Goal: Task Accomplishment & Management: Complete application form

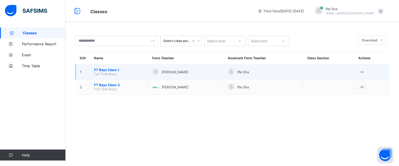
click at [112, 70] on span "FT Boys Class 1" at bounding box center [119, 70] width 50 height 4
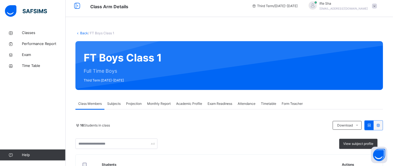
scroll to position [53, 0]
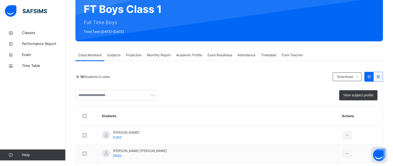
click at [136, 58] on div "Projection" at bounding box center [133, 55] width 21 height 11
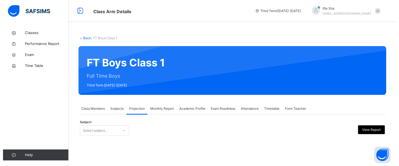
scroll to position [0, 0]
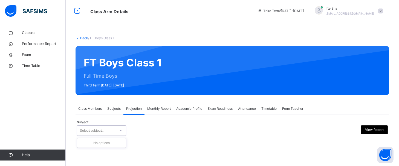
click at [123, 129] on div at bounding box center [120, 130] width 9 height 9
type input "**"
click at [108, 134] on div "Select subject..." at bounding box center [101, 130] width 49 height 10
click at [133, 111] on div "Projection" at bounding box center [133, 108] width 21 height 11
click at [116, 107] on span "Subjects" at bounding box center [113, 108] width 13 height 5
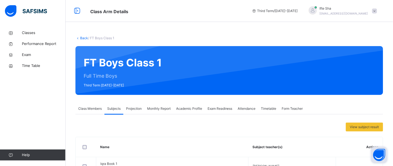
click at [383, 153] on button "Open asap" at bounding box center [379, 154] width 16 height 16
click at [377, 129] on span "View subject result" at bounding box center [364, 126] width 29 height 5
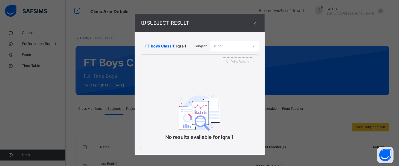
click at [234, 48] on div "Select..." at bounding box center [229, 46] width 38 height 8
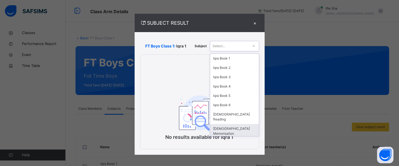
click at [239, 125] on div "[DEMOGRAPHIC_DATA] Memorisation" at bounding box center [234, 131] width 49 height 14
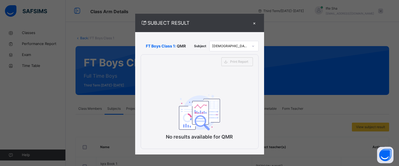
click at [271, 37] on div "SUBJECT RESULT × FT Boys Class 1: QMR Subject [DEMOGRAPHIC_DATA] Memorisation P…" at bounding box center [199, 83] width 399 height 166
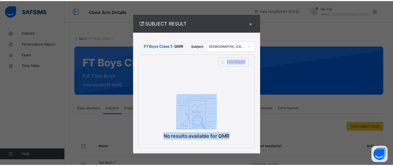
scroll to position [2, 0]
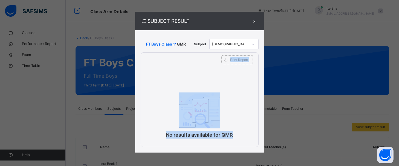
drag, startPoint x: 271, startPoint y: 37, endPoint x: 309, endPoint y: 164, distance: 132.7
click at [309, 164] on div "SUBJECT RESULT × FT Boys Class 1: QMR Subject [DEMOGRAPHIC_DATA] Memorisation P…" at bounding box center [199, 83] width 399 height 166
click at [302, 155] on div "SUBJECT RESULT × FT Boys Class 1: QMR Subject [DEMOGRAPHIC_DATA] Memorisation P…" at bounding box center [199, 83] width 399 height 166
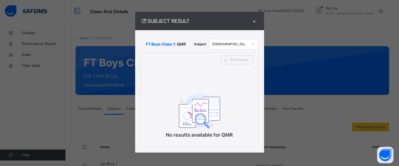
click at [253, 20] on div "×" at bounding box center [254, 20] width 8 height 7
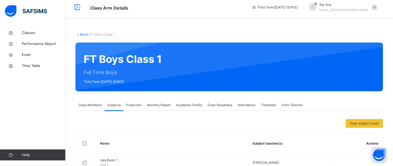
scroll to position [0, 0]
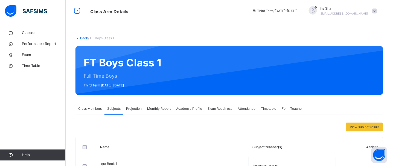
click at [353, 12] on span "[EMAIL_ADDRESS][DOMAIN_NAME]" at bounding box center [344, 13] width 48 height 3
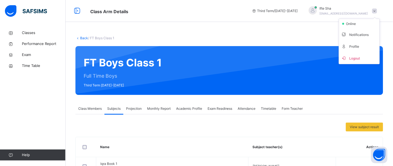
click at [377, 13] on span at bounding box center [374, 10] width 5 height 5
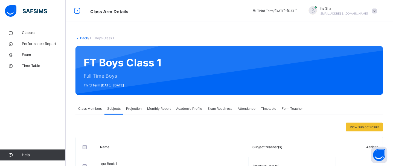
click at [377, 13] on span at bounding box center [374, 10] width 5 height 5
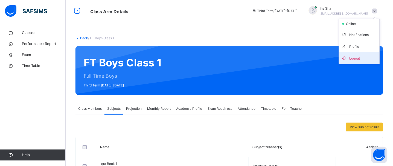
click at [374, 63] on li "Logout" at bounding box center [359, 58] width 40 height 12
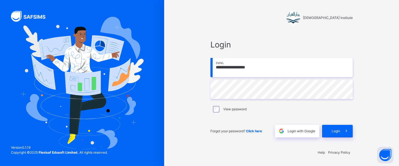
click at [252, 74] on input "**********" at bounding box center [281, 67] width 142 height 19
type input "**********"
click at [329, 131] on div "Login" at bounding box center [337, 131] width 31 height 13
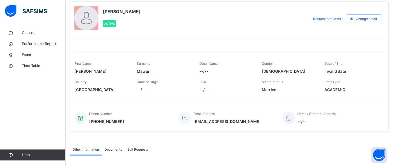
scroll to position [28, 0]
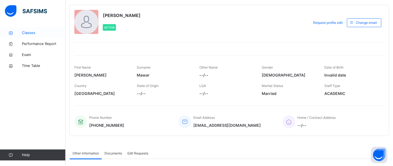
click at [16, 32] on icon at bounding box center [11, 33] width 22 height 4
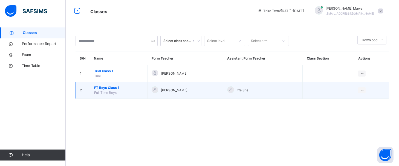
click at [114, 90] on span "Full Time Boys" at bounding box center [105, 92] width 22 height 4
drag, startPoint x: 114, startPoint y: 90, endPoint x: 118, endPoint y: 86, distance: 5.8
click at [118, 86] on td "FT Boys Class 1 Full Time Boys" at bounding box center [118, 90] width 57 height 17
click at [117, 89] on span "FT Boys Class 1" at bounding box center [118, 87] width 49 height 5
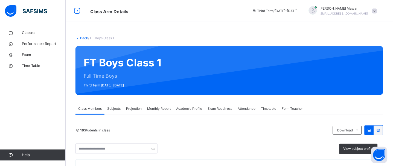
click at [132, 105] on div "Projection" at bounding box center [133, 108] width 21 height 11
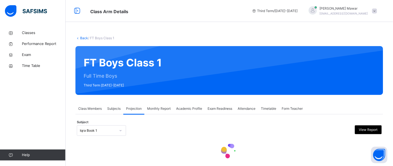
click at [120, 130] on div "Iqra Book 1" at bounding box center [101, 130] width 49 height 10
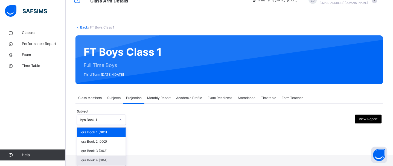
scroll to position [41, 0]
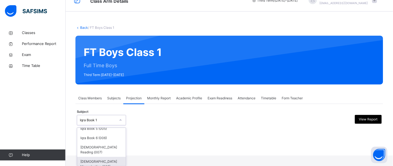
click at [114, 157] on div "[DEMOGRAPHIC_DATA] Memorisation (008)" at bounding box center [101, 164] width 49 height 14
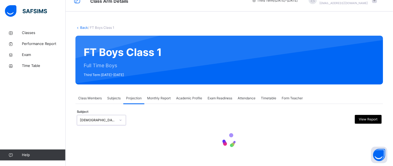
scroll to position [0, 0]
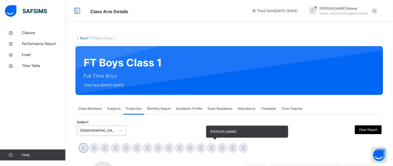
click at [213, 145] on div at bounding box center [212, 148] width 10 height 10
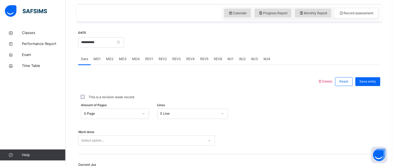
scroll to position [185, 0]
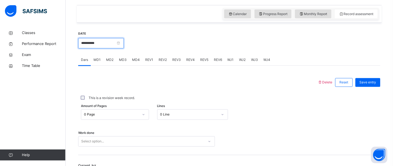
click at [88, 45] on input "**********" at bounding box center [101, 43] width 46 height 10
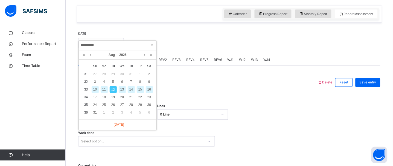
click at [105, 89] on div "11" at bounding box center [104, 89] width 7 height 7
click at [105, 89] on div "**********" at bounding box center [229, 116] width 302 height 182
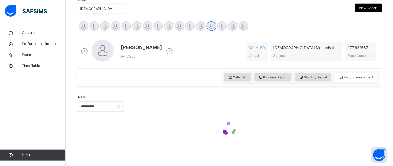
type input "**********"
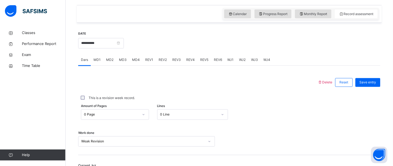
click at [103, 62] on div "MD1" at bounding box center [97, 59] width 13 height 11
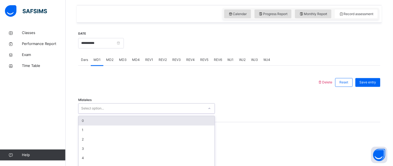
scroll to position [203, 0]
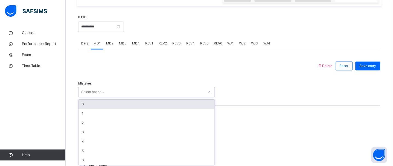
click at [122, 97] on div "option 0 focused, 1 of 7. 7 results available. Use Up and Down to choose option…" at bounding box center [146, 92] width 137 height 10
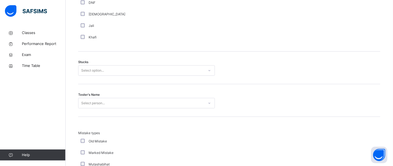
scroll to position [433, 0]
click at [89, 67] on div "Select option..." at bounding box center [92, 69] width 23 height 10
click at [89, 67] on input "******" at bounding box center [86, 69] width 11 height 5
type input "******"
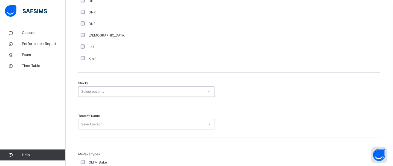
scroll to position [408, 0]
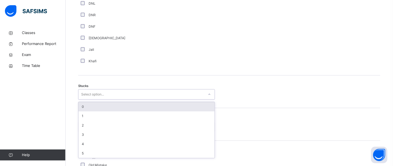
click at [114, 90] on div "Select option..." at bounding box center [146, 94] width 137 height 10
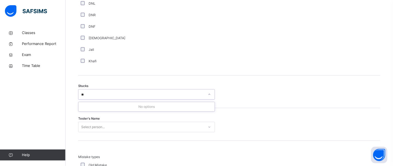
type input "*"
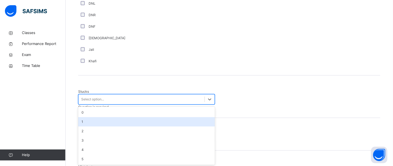
click at [121, 117] on div "1" at bounding box center [146, 121] width 137 height 9
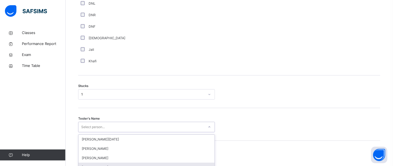
click at [125, 131] on div "option [PERSON_NAME] focused, 4 of 88. 88 results available. Use Up and Down to…" at bounding box center [146, 126] width 137 height 10
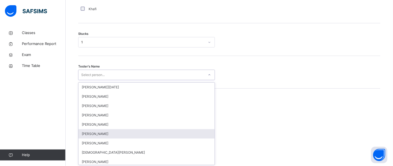
scroll to position [462, 0]
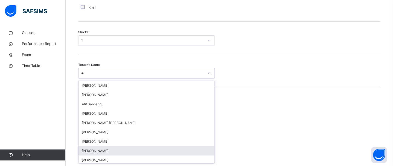
type input "*"
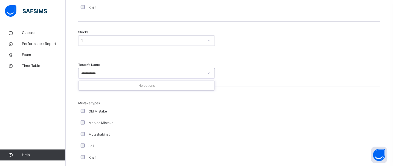
type input "*********"
drag, startPoint x: 100, startPoint y: 89, endPoint x: 76, endPoint y: 94, distance: 23.9
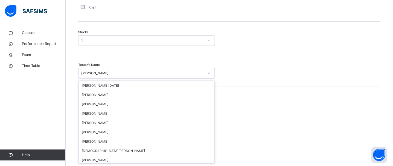
scroll to position [274, 0]
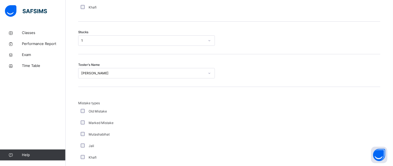
drag, startPoint x: 140, startPoint y: 73, endPoint x: 71, endPoint y: 104, distance: 75.4
drag, startPoint x: 131, startPoint y: 84, endPoint x: 108, endPoint y: 94, distance: 25.3
click at [108, 94] on div "Mistake types Old Mistake Marked Mistake Mutashabihat [PERSON_NAME] Unclear Cha…" at bounding box center [229, 141] width 302 height 108
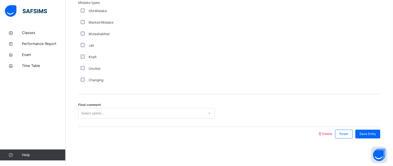
click at [207, 97] on div "Final comment Select option..." at bounding box center [229, 110] width 302 height 33
click at [207, 106] on div "Final comment Select option..." at bounding box center [229, 110] width 302 height 33
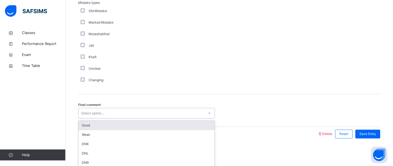
click at [207, 110] on div at bounding box center [209, 113] width 9 height 9
type input "****"
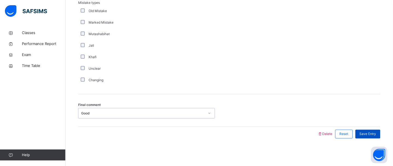
click at [375, 132] on span "Save Entry" at bounding box center [368, 133] width 17 height 5
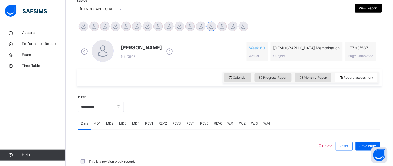
scroll to position [245, 0]
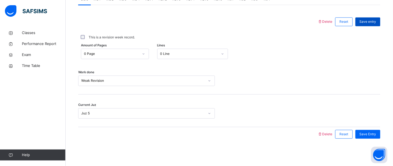
click at [377, 23] on span "Save entry" at bounding box center [368, 21] width 17 height 5
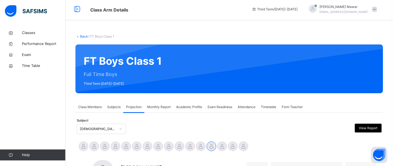
scroll to position [0, 0]
